Goal: Task Accomplishment & Management: Complete application form

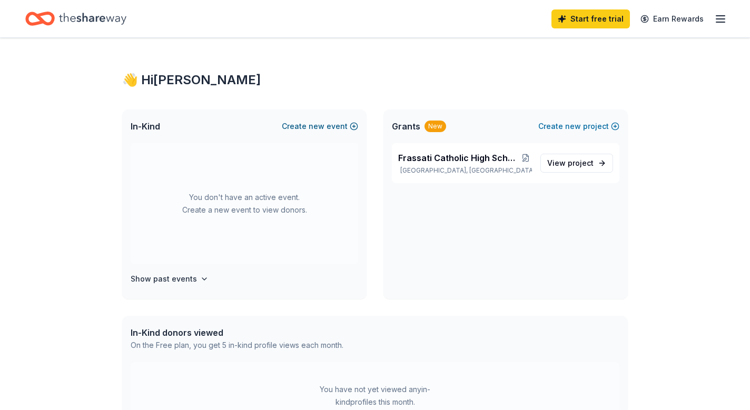
click at [309, 127] on button "Create new event" at bounding box center [320, 126] width 76 height 13
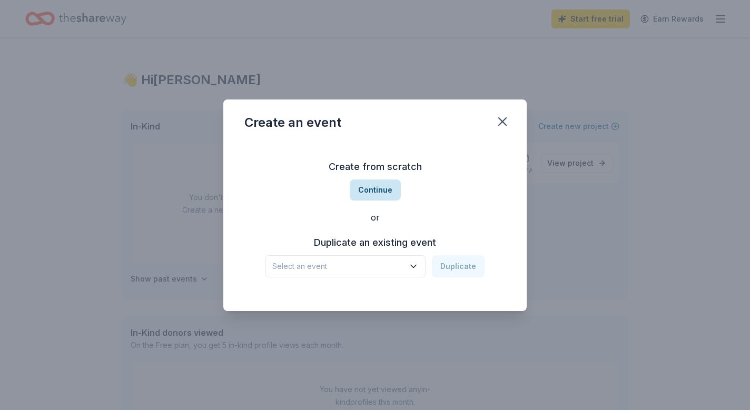
click at [369, 188] on button "Continue" at bounding box center [375, 190] width 51 height 21
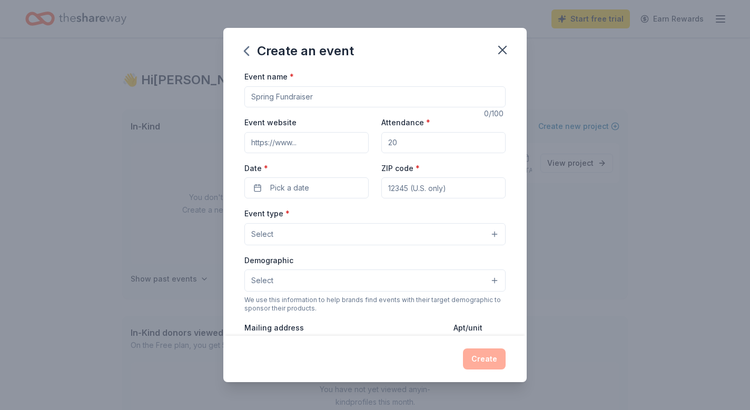
click at [288, 99] on input "Event name *" at bounding box center [374, 96] width 261 height 21
type input "Blue & Grey Gala"
click at [405, 137] on input "Attendance *" at bounding box center [443, 142] width 124 height 21
type input "300"
click at [325, 183] on button "Pick a date" at bounding box center [306, 187] width 124 height 21
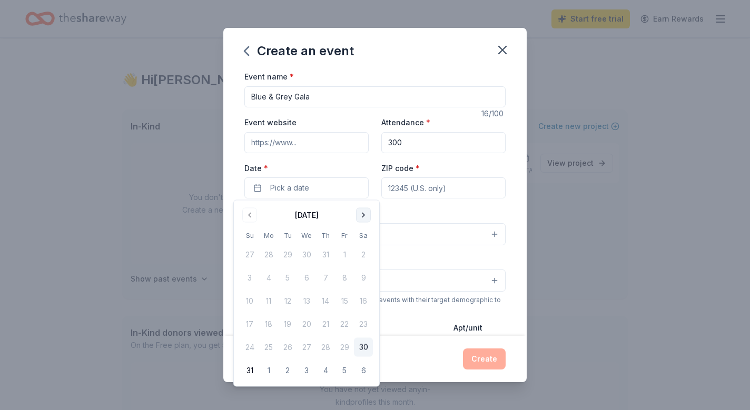
click at [366, 210] on button "Go to next month" at bounding box center [363, 215] width 15 height 15
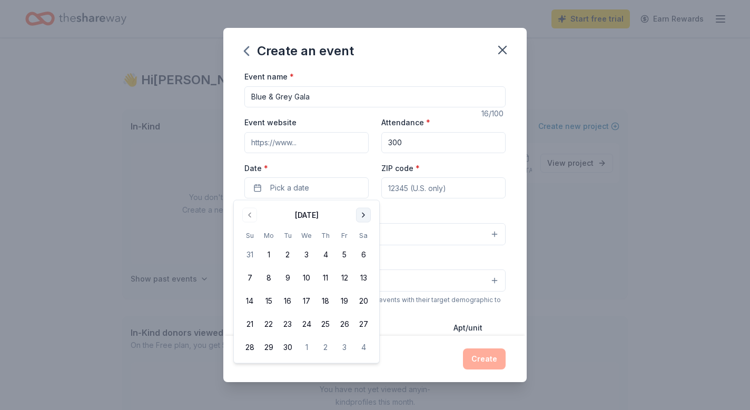
click at [366, 210] on button "Go to next month" at bounding box center [363, 215] width 15 height 15
click at [366, 211] on button "Go to next month" at bounding box center [363, 215] width 15 height 15
click at [57, 161] on div "Create an event Event name * Blue & Grey Gala 16 /100 Event website Attendance …" at bounding box center [375, 205] width 750 height 410
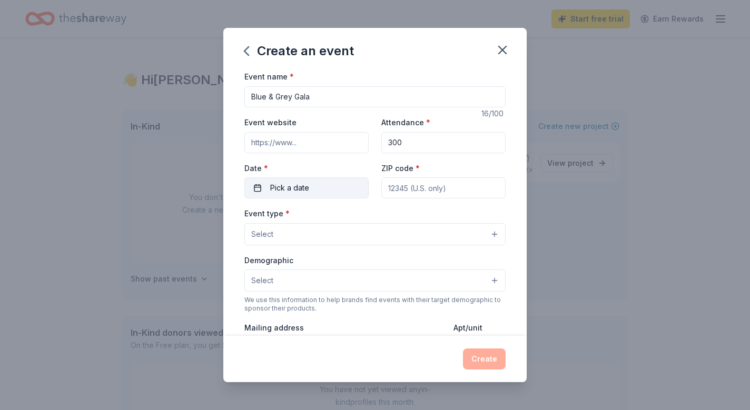
click at [278, 187] on span "Pick a date" at bounding box center [289, 188] width 39 height 13
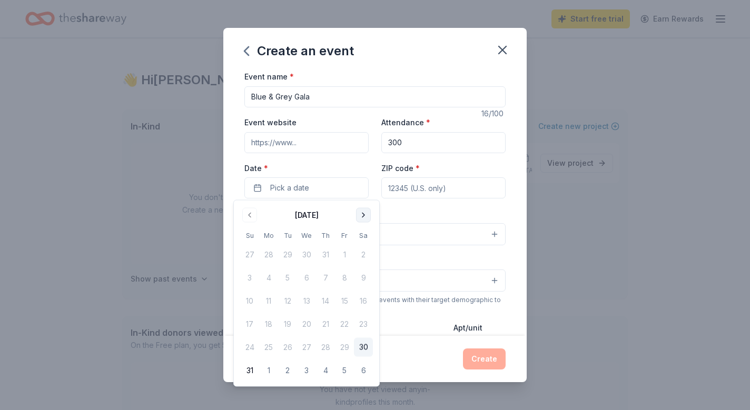
click at [362, 214] on button "Go to next month" at bounding box center [363, 215] width 15 height 15
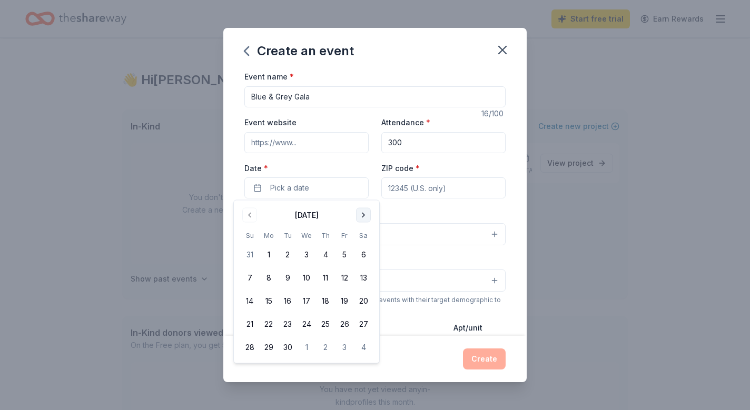
click at [362, 214] on button "Go to next month" at bounding box center [363, 215] width 15 height 15
click at [360, 297] on button "15" at bounding box center [363, 301] width 19 height 19
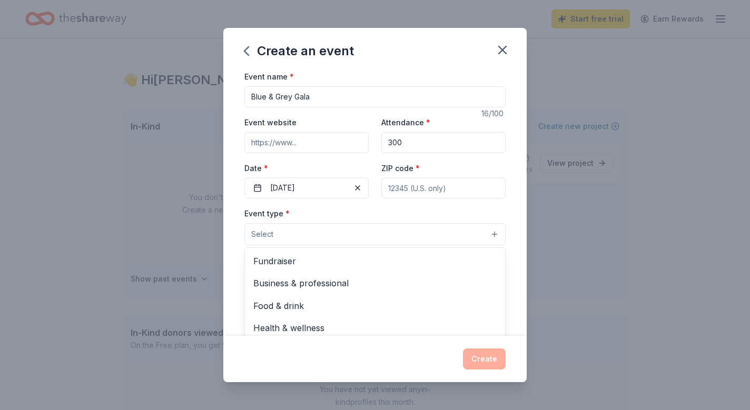
click at [331, 234] on button "Select" at bounding box center [374, 234] width 261 height 22
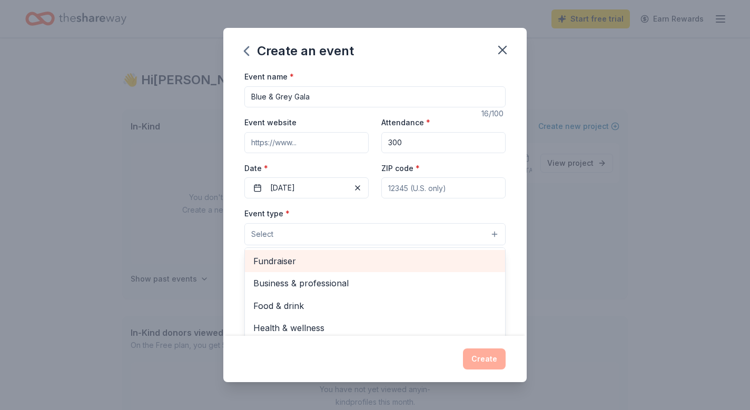
click at [319, 263] on span "Fundraiser" at bounding box center [374, 261] width 243 height 14
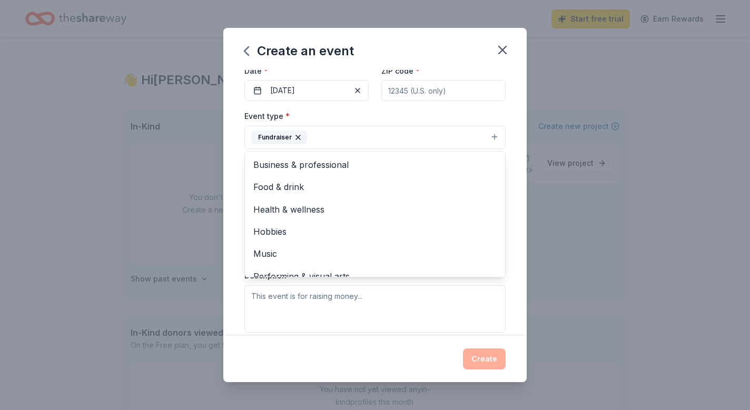
click at [233, 161] on div "Event name * Blue & Grey Gala 16 /100 Event website Attendance * 300 Date * 11/…" at bounding box center [374, 202] width 303 height 265
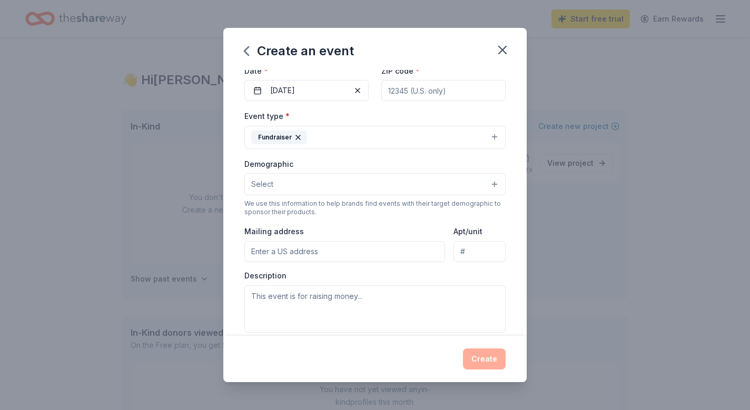
click at [280, 183] on button "Select" at bounding box center [374, 184] width 261 height 22
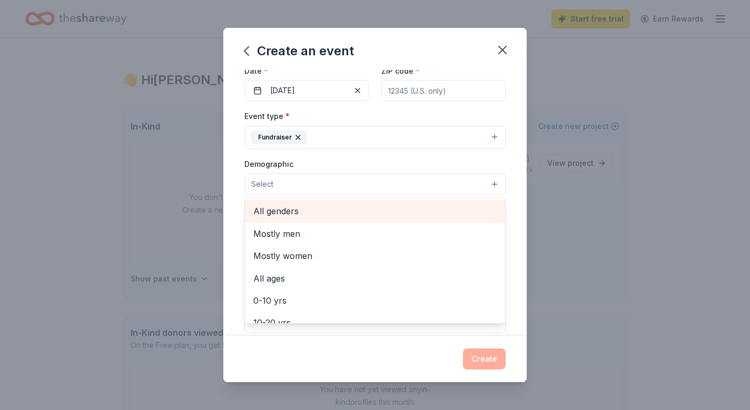
click at [270, 214] on span "All genders" at bounding box center [374, 211] width 243 height 14
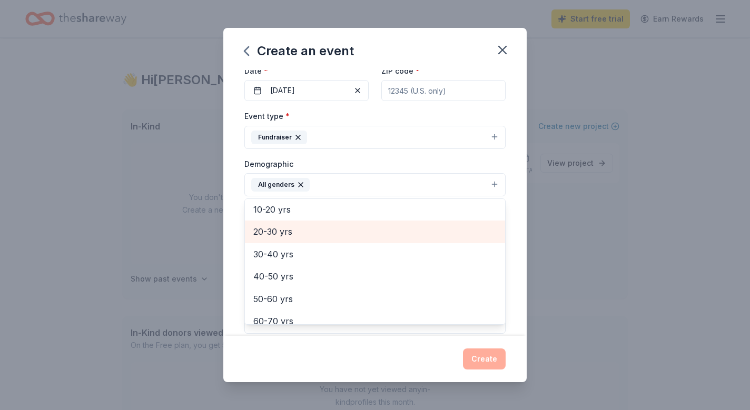
scroll to position [96, 0]
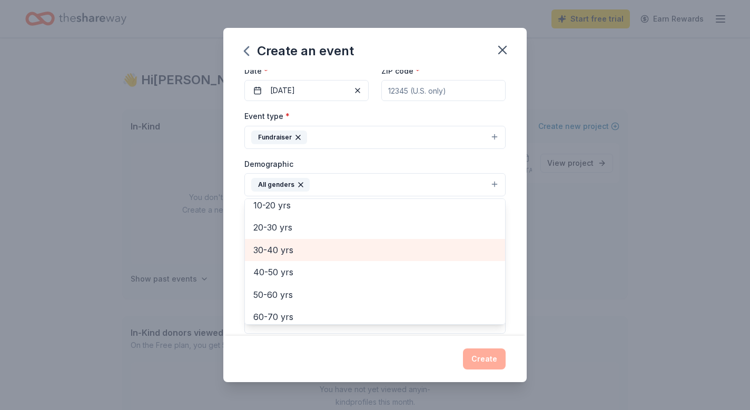
click at [286, 250] on span "30-40 yrs" at bounding box center [374, 250] width 243 height 14
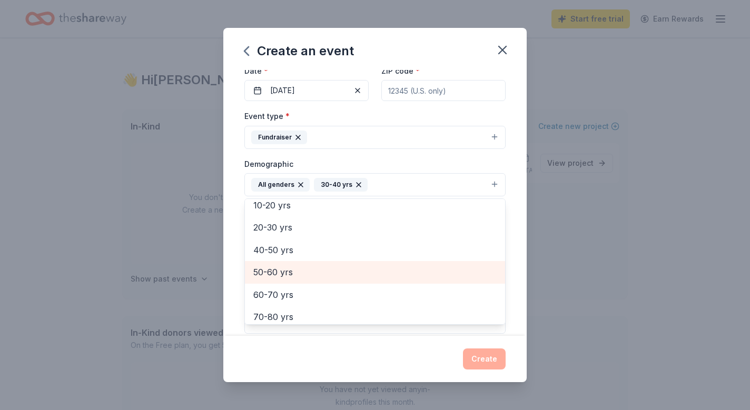
click at [286, 268] on span "50-60 yrs" at bounding box center [374, 272] width 243 height 14
click at [282, 269] on span "60-70 yrs" at bounding box center [374, 272] width 243 height 14
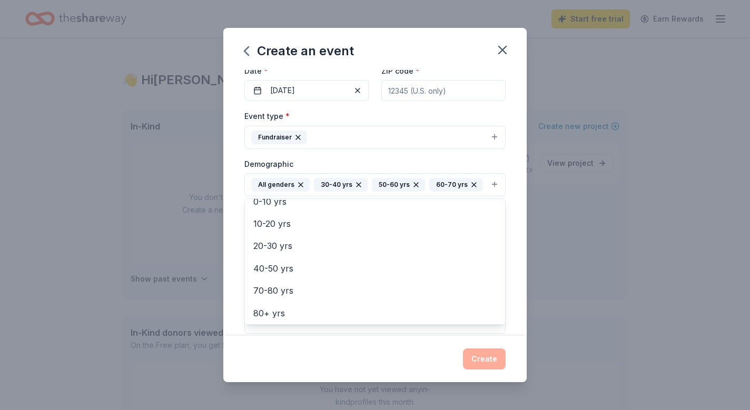
click at [624, 297] on div "Create an event Event name * Blue & Grey Gala 16 /100 Event website Attendance …" at bounding box center [375, 205] width 750 height 410
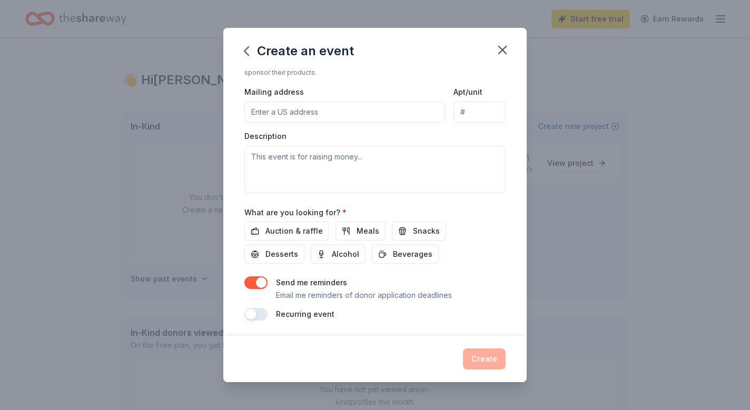
scroll to position [238, 0]
click at [305, 232] on span "Auction & raffle" at bounding box center [293, 231] width 57 height 13
click at [332, 253] on span "Alcohol" at bounding box center [345, 255] width 27 height 13
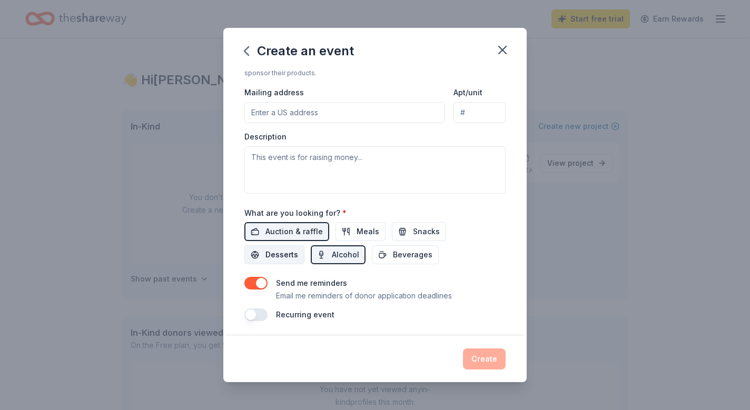
click at [298, 249] on span "Desserts" at bounding box center [281, 255] width 33 height 13
click at [479, 361] on div "Create" at bounding box center [374, 359] width 261 height 21
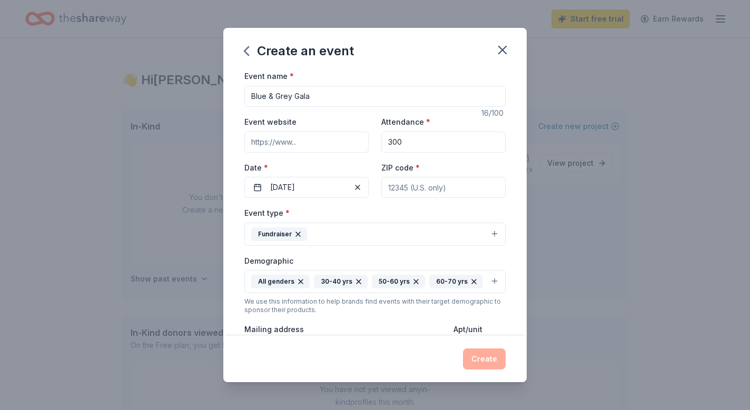
scroll to position [0, 0]
click at [396, 188] on input "ZIP code *" at bounding box center [443, 187] width 124 height 21
click at [391, 187] on input "ZIP code *" at bounding box center [443, 187] width 124 height 21
type input "77389"
click at [483, 355] on button "Create" at bounding box center [484, 359] width 43 height 21
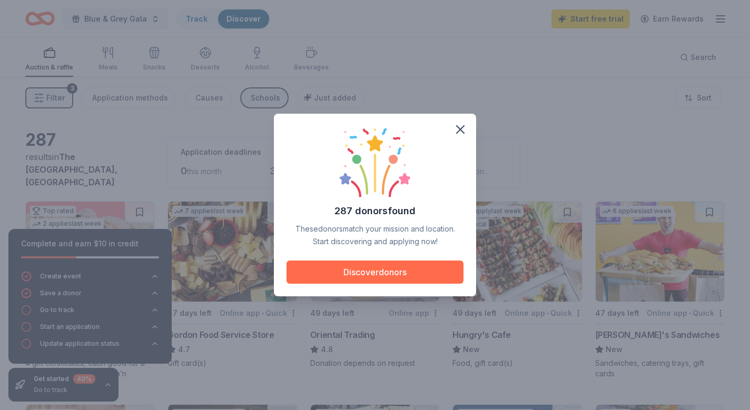
click at [361, 268] on button "Discover donors" at bounding box center [375, 272] width 177 height 23
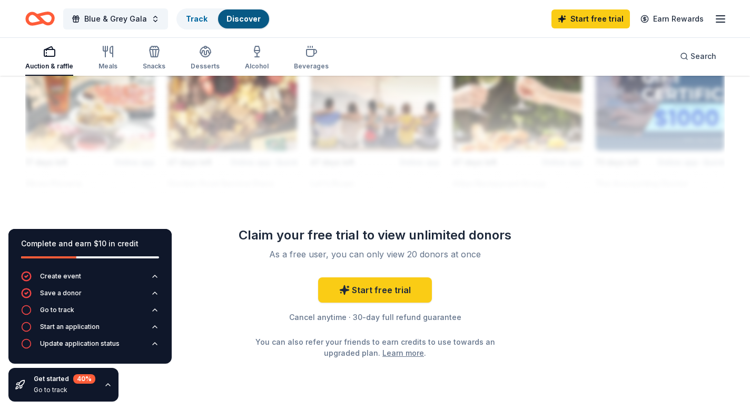
scroll to position [993, 0]
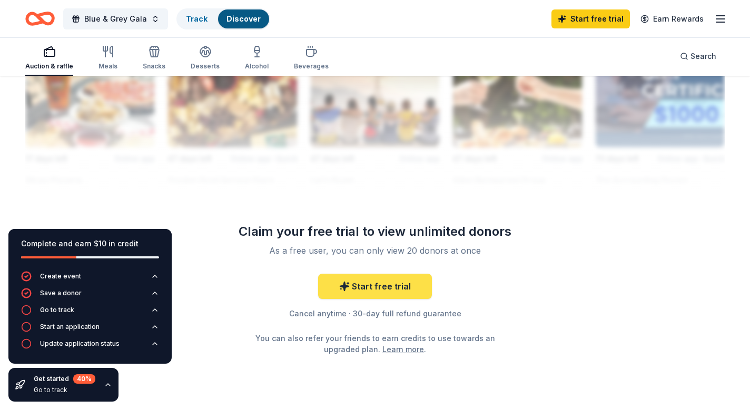
click at [386, 277] on link "Start free trial" at bounding box center [375, 286] width 114 height 25
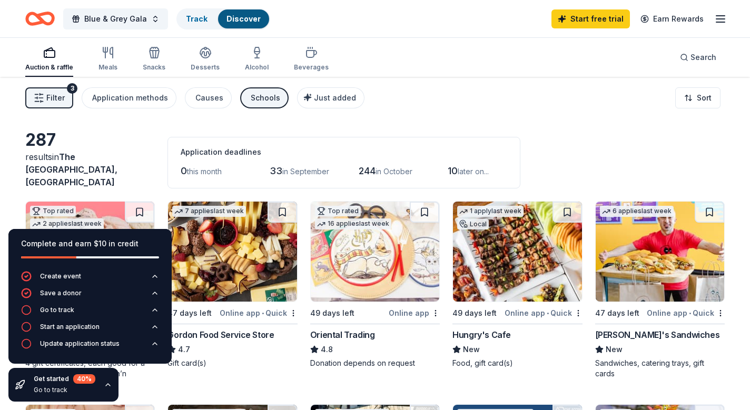
scroll to position [0, 0]
click at [56, 54] on div "button" at bounding box center [49, 52] width 48 height 13
click at [254, 54] on icon "button" at bounding box center [256, 50] width 5 height 7
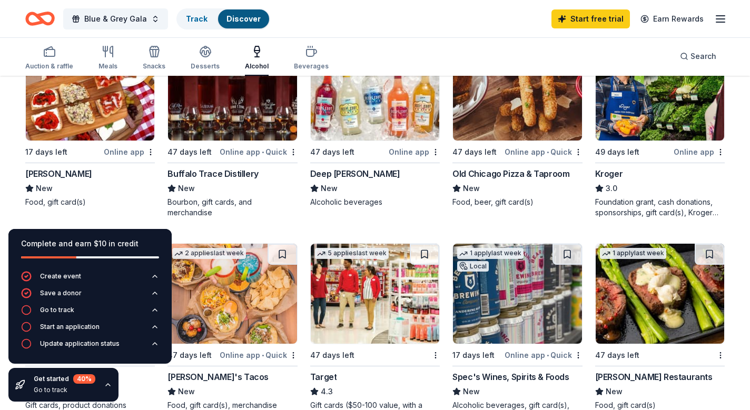
scroll to position [564, 0]
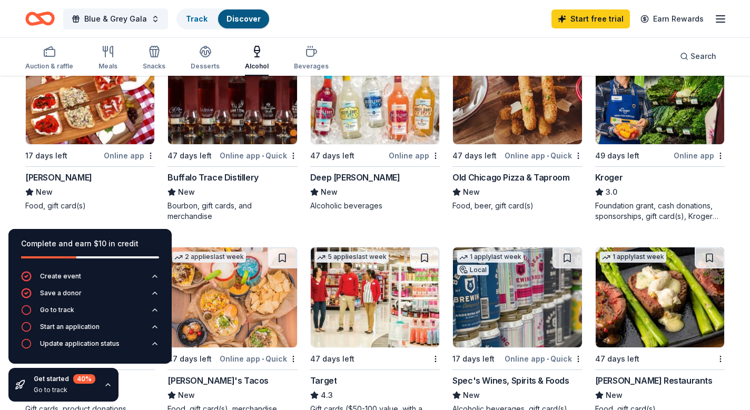
click at [213, 171] on div "Buffalo Trace Distillery" at bounding box center [212, 177] width 91 height 13
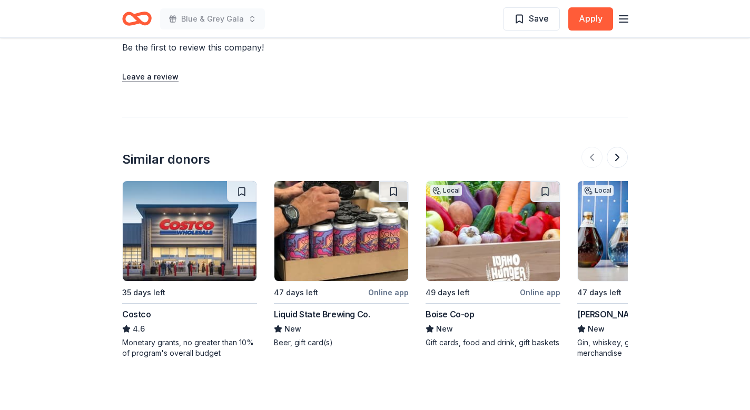
scroll to position [877, 0]
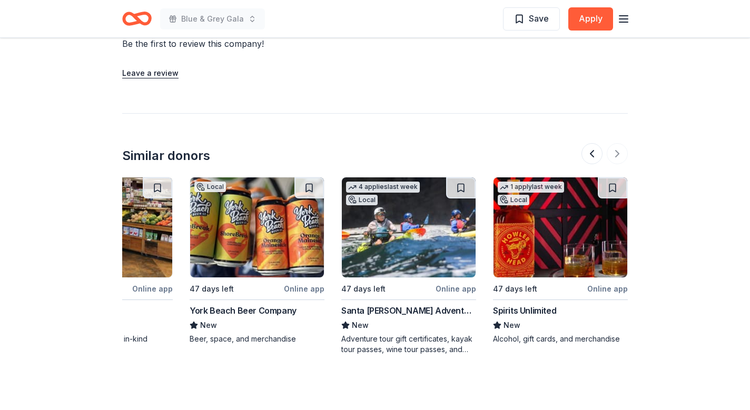
scroll to position [0, 994]
